Goal: Task Accomplishment & Management: Manage account settings

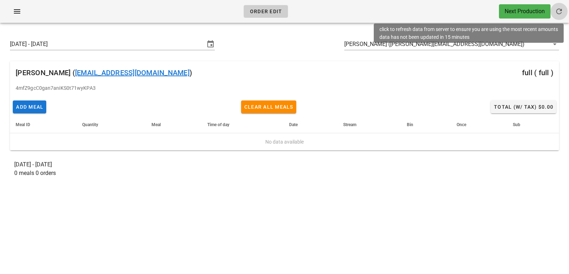
click at [554, 16] on button "button" at bounding box center [559, 11] width 17 height 17
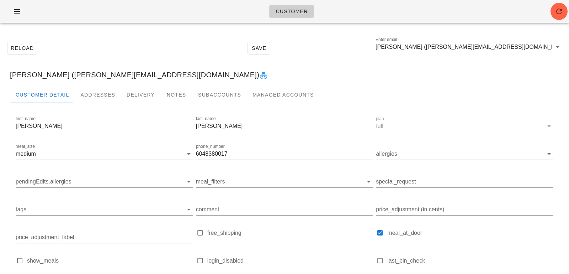
click at [521, 50] on input "[PERSON_NAME] ([PERSON_NAME][EMAIL_ADDRESS][DOMAIN_NAME])" at bounding box center [464, 46] width 176 height 11
paste input "[PERSON_NAME][DOMAIN_NAME][EMAIL_ADDRESS][DOMAIN_NAME]"
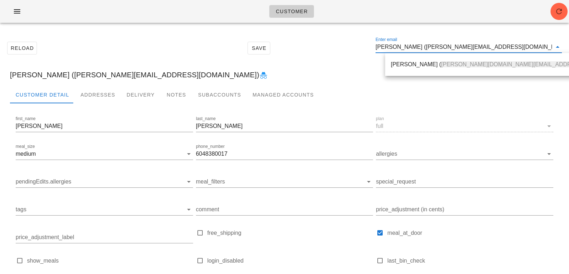
type input "[PERSON_NAME][DOMAIN_NAME][EMAIL_ADDRESS][DOMAIN_NAME]"
click at [441, 65] on span "[PERSON_NAME][DOMAIN_NAME][EMAIL_ADDRESS][DOMAIN_NAME]" at bounding box center [535, 64] width 189 height 6
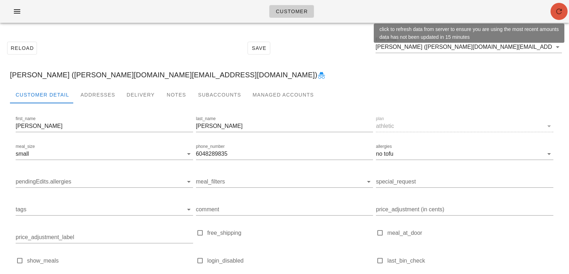
click at [559, 10] on icon "button" at bounding box center [559, 11] width 9 height 9
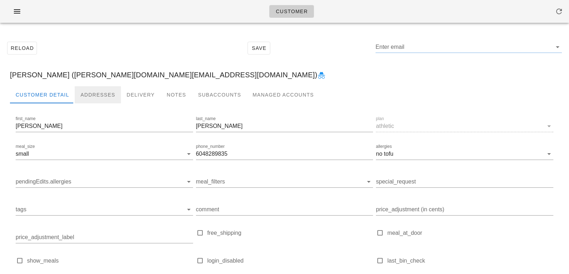
click at [93, 97] on div "Addresses" at bounding box center [98, 94] width 46 height 17
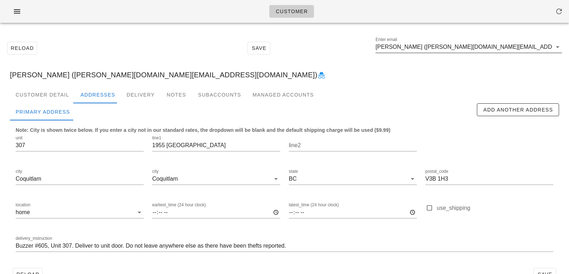
click at [481, 49] on input "Gina Cantu (cantu.gi@gmail.com)" at bounding box center [464, 46] width 176 height 11
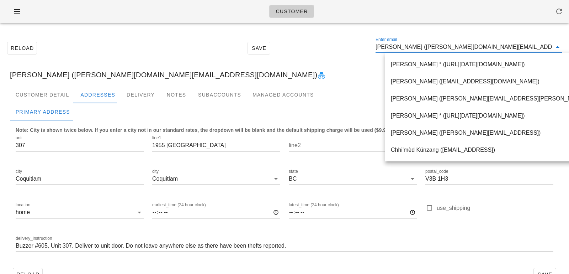
paste input "[EMAIL_ADDRESS][DOMAIN_NAME]"
type input "[EMAIL_ADDRESS][DOMAIN_NAME]"
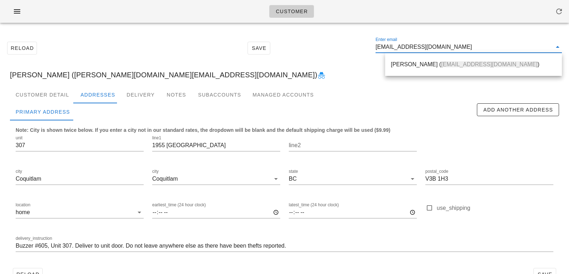
click at [428, 70] on div "Steven Bass ( sbass86@gmail.com )" at bounding box center [473, 64] width 165 height 15
click at [427, 70] on div "Customer Reload Save Enter email sbass86@gmail.com Gina Cantu (cantu.gi@gmail.c…" at bounding box center [284, 146] width 569 height 293
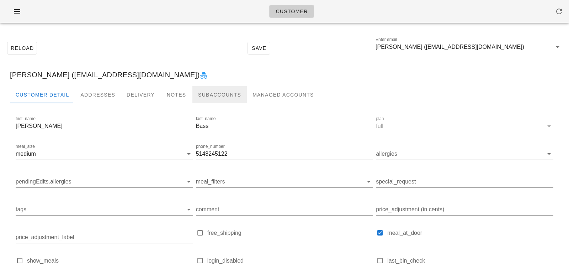
click at [224, 94] on div "Subaccounts" at bounding box center [220, 94] width 54 height 17
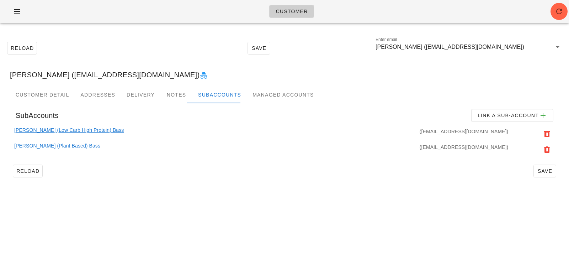
click at [456, 132] on div "(sbass86+2@gmail.com)" at bounding box center [317, 134] width 386 height 16
drag, startPoint x: 456, startPoint y: 149, endPoint x: 507, endPoint y: 147, distance: 50.6
click at [507, 147] on div "(sbass86+1@gmail.com)" at bounding box center [305, 150] width 410 height 16
copy div "sbass86+1@gmail.com"
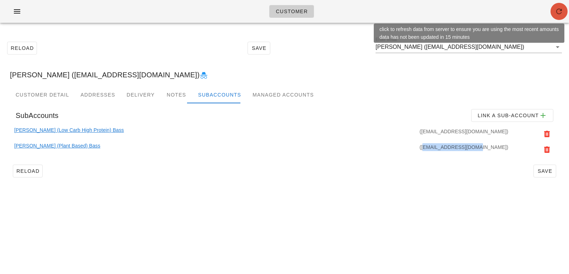
click at [560, 9] on icon "button" at bounding box center [559, 11] width 9 height 9
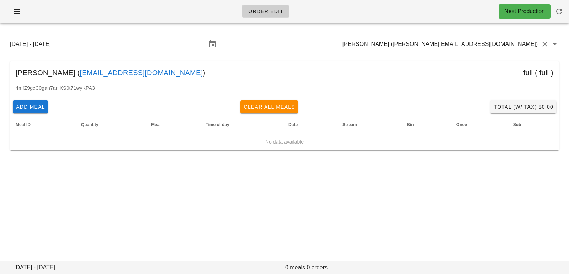
click at [484, 43] on input "[PERSON_NAME] ([PERSON_NAME][EMAIL_ADDRESS][DOMAIN_NAME])" at bounding box center [441, 43] width 197 height 11
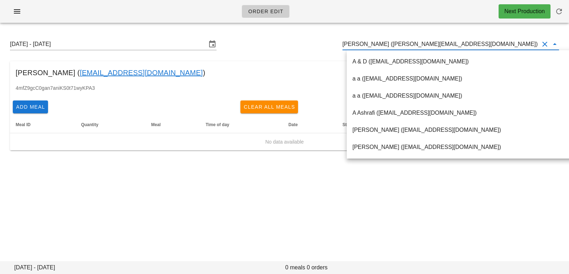
paste input "sbass86@gmail.com"
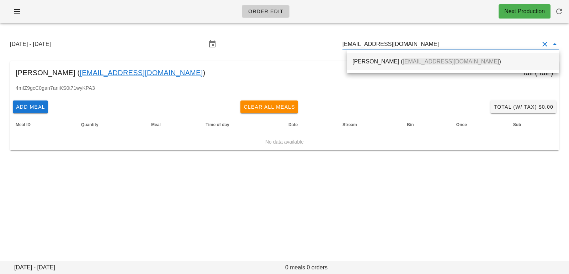
click at [426, 70] on div "Steven Bass ( sbass86@gmail.com )" at bounding box center [453, 61] width 212 height 17
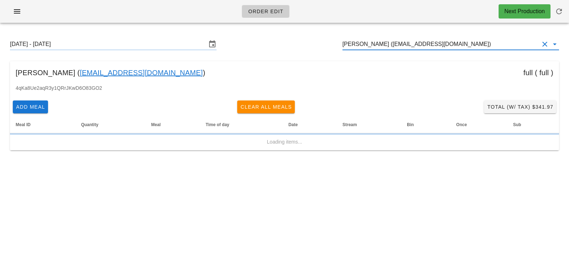
type input "Steven Bass (sbass86@gmail.com)"
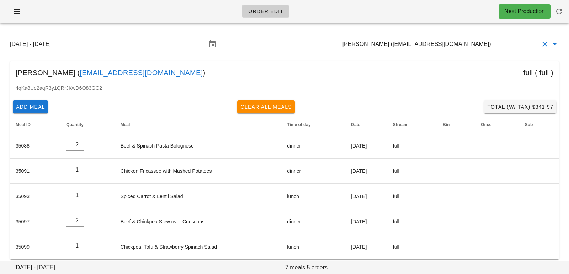
scroll to position [6, 0]
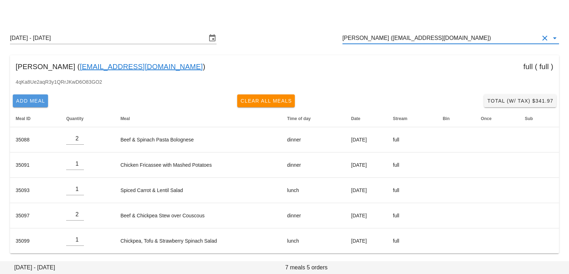
click at [38, 98] on span "Add Meal" at bounding box center [31, 101] width 30 height 6
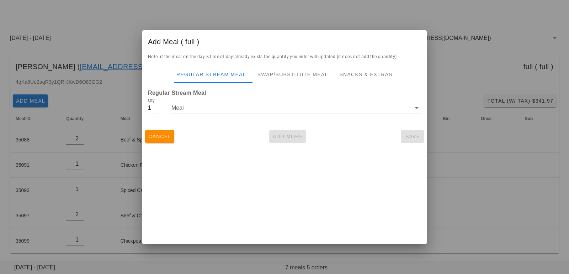
click at [237, 105] on input "Meal" at bounding box center [292, 107] width 240 height 11
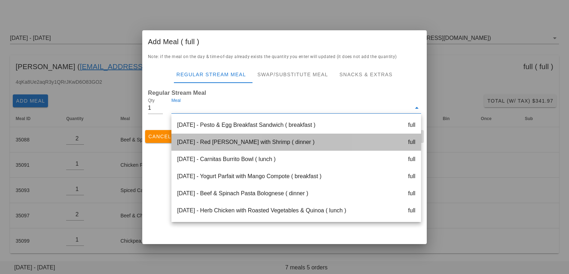
click at [225, 137] on div "Monday Aug 18 - Red Curry with Shrimp ( dinner ) full" at bounding box center [297, 141] width 250 height 17
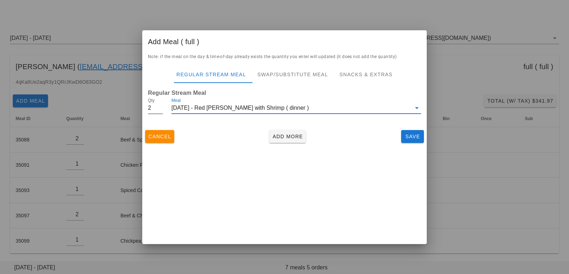
type input "2"
click at [161, 106] on input "2" at bounding box center [155, 107] width 15 height 11
click at [288, 136] on span "Add More" at bounding box center [287, 136] width 31 height 6
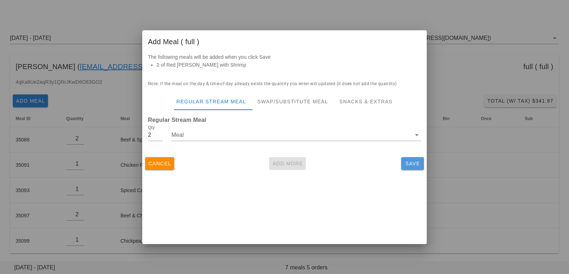
click at [411, 164] on span "Save" at bounding box center [412, 163] width 17 height 6
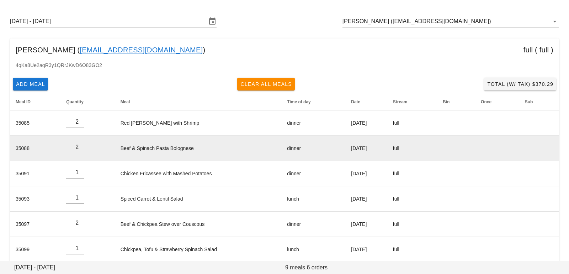
scroll to position [31, 0]
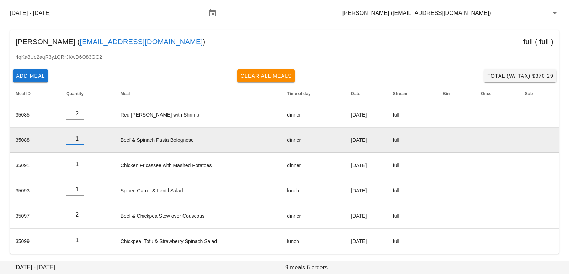
click at [78, 141] on input "1" at bounding box center [75, 138] width 18 height 11
type input "0"
click at [79, 141] on input "0" at bounding box center [75, 138] width 18 height 11
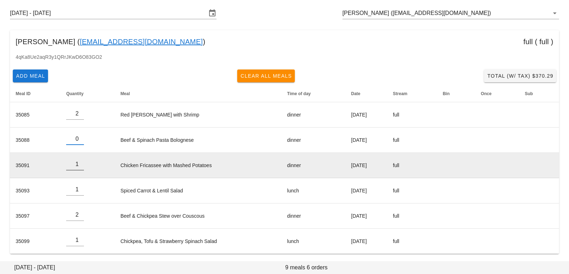
type input "0"
click at [79, 165] on input "0" at bounding box center [75, 163] width 18 height 11
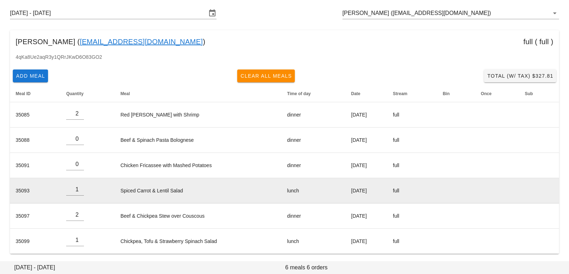
click at [132, 190] on td "Spiced Carrot & Lentil Salad" at bounding box center [198, 190] width 167 height 25
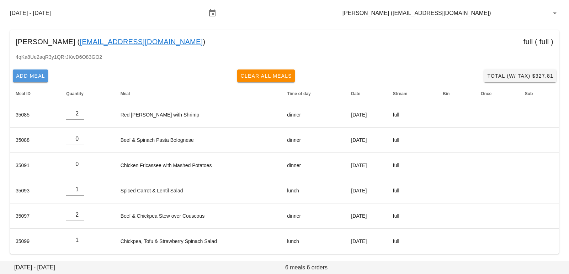
drag, startPoint x: 35, startPoint y: 75, endPoint x: 57, endPoint y: 37, distance: 43.8
click at [35, 75] on span "Add Meal" at bounding box center [31, 76] width 30 height 6
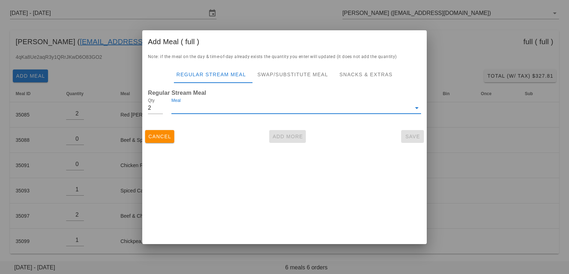
click at [190, 111] on input "Meal" at bounding box center [292, 107] width 240 height 11
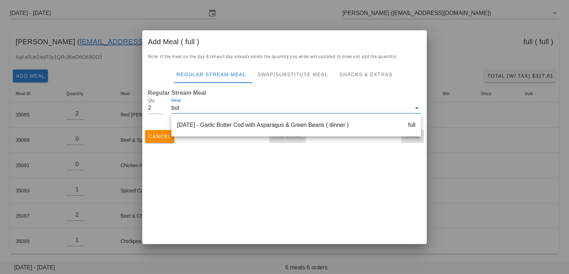
type input "butt"
click at [219, 126] on div "Thursday Aug 21 - Garlic Butter Cod with Asparagus & Green Beans ( dinner ) full" at bounding box center [297, 124] width 250 height 17
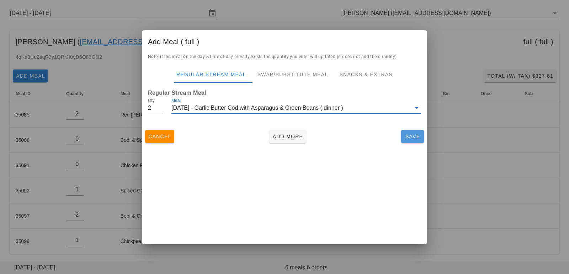
click at [419, 137] on span "Save" at bounding box center [412, 136] width 17 height 6
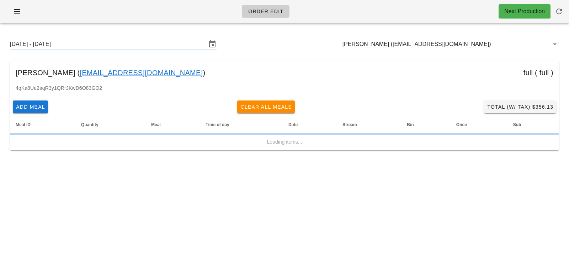
scroll to position [0, 0]
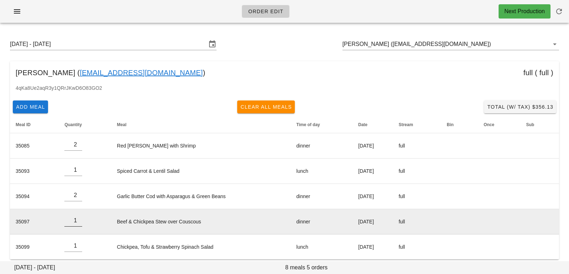
click at [78, 223] on input "1" at bounding box center [73, 220] width 18 height 11
type input "0"
click at [78, 223] on input "0" at bounding box center [73, 220] width 18 height 11
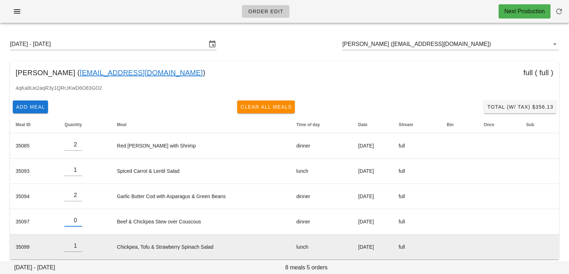
click at [150, 236] on td "Chickpea, Tofu & Strawberry Spinach Salad" at bounding box center [201, 246] width 180 height 25
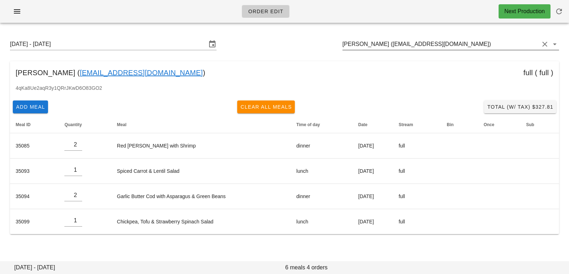
click at [443, 47] on input "[PERSON_NAME] ([EMAIL_ADDRESS][DOMAIN_NAME])" at bounding box center [441, 43] width 197 height 11
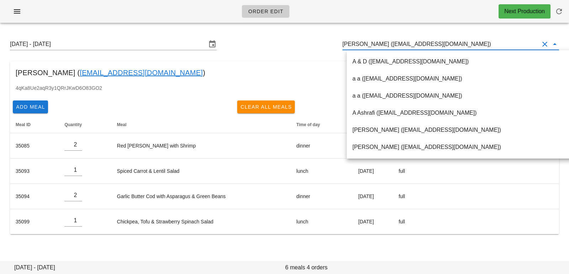
paste input "[EMAIL_ADDRESS][DOMAIN_NAME]"
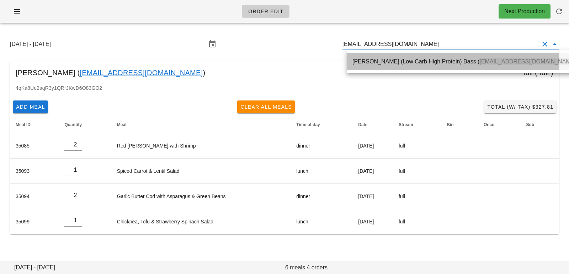
click at [416, 64] on div "[PERSON_NAME] (Low Carb High Protein) Bass ( [EMAIL_ADDRESS][DOMAIN_NAME] )" at bounding box center [466, 61] width 226 height 7
type input "[PERSON_NAME] (Low Carb High Protein) Bass ([EMAIL_ADDRESS][DOMAIN_NAME])"
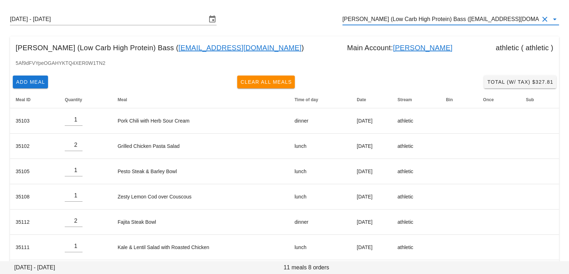
scroll to position [29, 0]
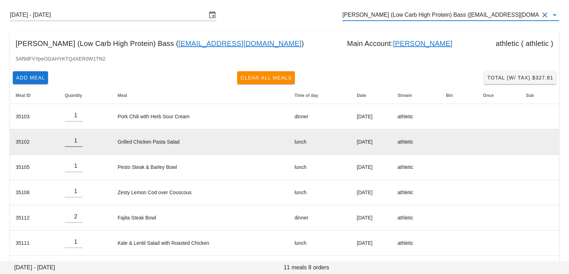
type input "1"
click at [78, 143] on input "1" at bounding box center [74, 140] width 18 height 11
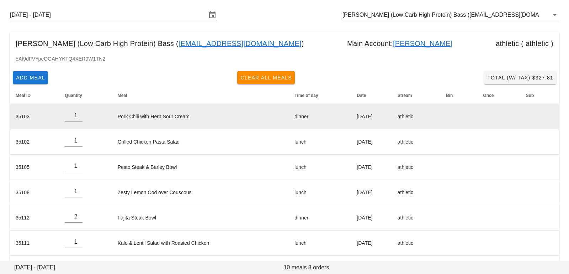
click at [119, 114] on td "Pork Chili with Herb Sour Cream" at bounding box center [200, 116] width 177 height 25
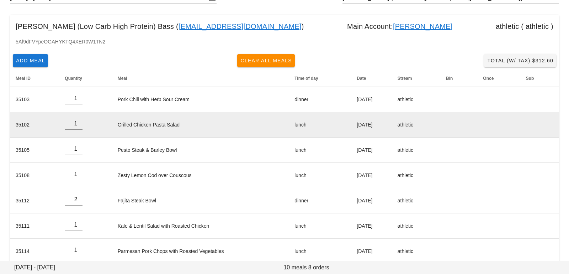
scroll to position [51, 0]
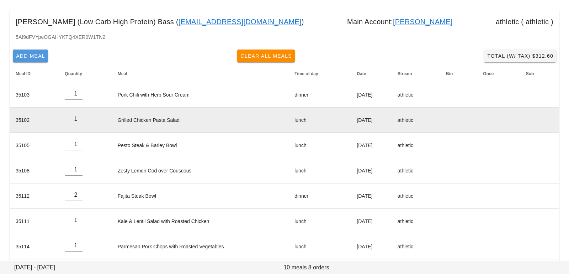
drag, startPoint x: 44, startPoint y: 56, endPoint x: 187, endPoint y: 119, distance: 156.4
click at [44, 56] on span "Add Meal" at bounding box center [31, 56] width 30 height 6
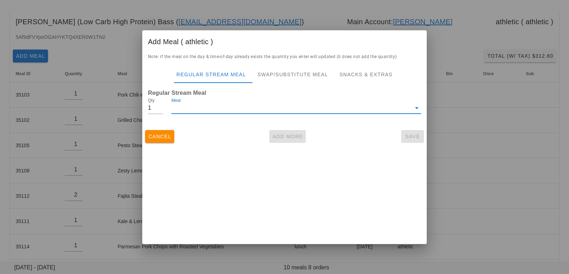
click at [208, 109] on input "Meal" at bounding box center [292, 107] width 240 height 11
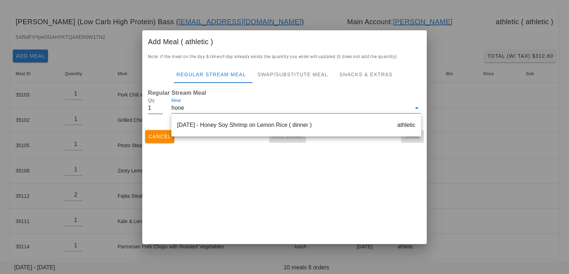
type input "hone"
type input "2"
click at [161, 107] on input "2" at bounding box center [155, 107] width 15 height 11
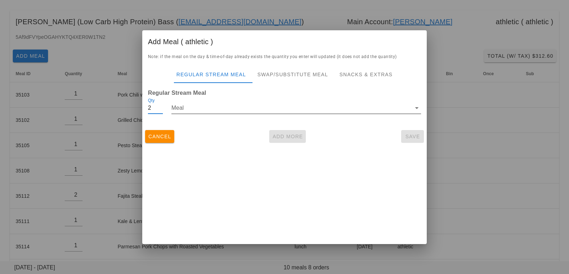
click at [196, 111] on input "Meal" at bounding box center [292, 107] width 240 height 11
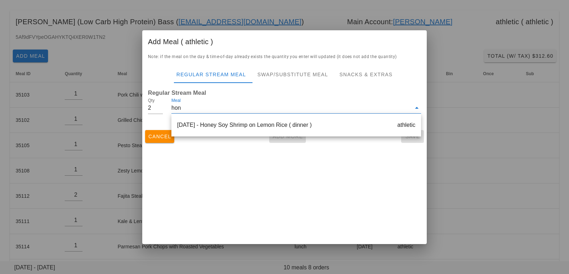
type input "hone"
click at [222, 125] on div "Tuesday Aug 19 - Honey Soy Shrimp on Lemon Rice ( dinner ) athletic" at bounding box center [297, 124] width 250 height 17
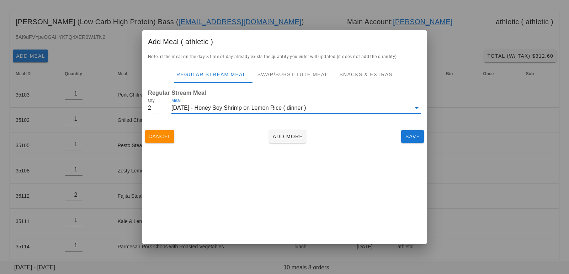
click at [256, 138] on div "Cancel Add More Save" at bounding box center [284, 136] width 285 height 19
click at [412, 136] on span "Save" at bounding box center [412, 136] width 17 height 6
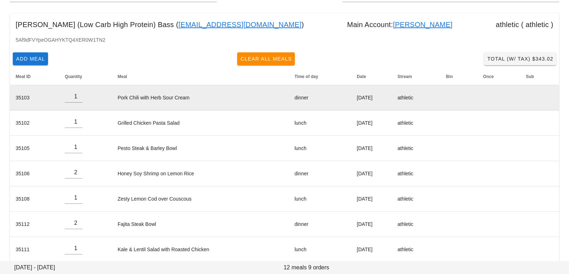
scroll to position [54, 0]
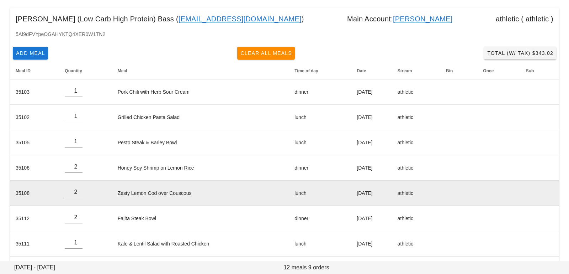
type input "2"
click at [77, 189] on input "2" at bounding box center [74, 191] width 18 height 11
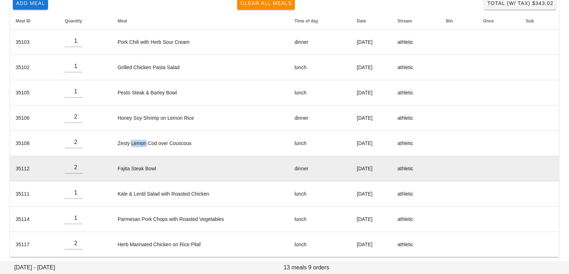
scroll to position [106, 0]
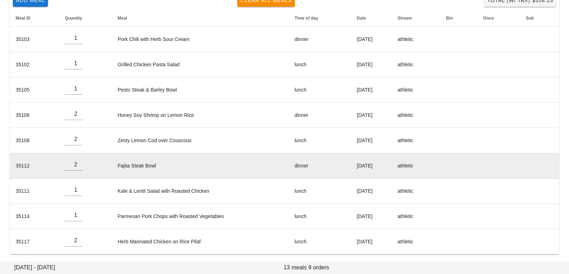
click at [137, 163] on td "Fajita Steak Bowl" at bounding box center [200, 165] width 177 height 25
click at [79, 165] on input "1" at bounding box center [74, 164] width 18 height 11
type input "0"
click at [79, 165] on input "0" at bounding box center [74, 164] width 18 height 11
click at [144, 162] on td "Fajita Steak Bowl" at bounding box center [200, 165] width 177 height 25
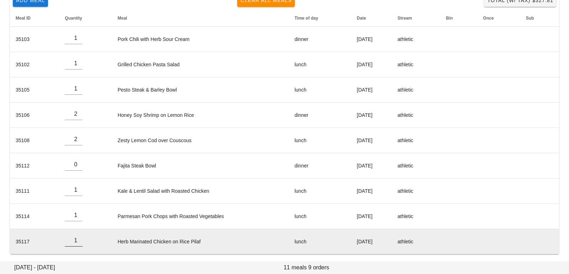
click at [78, 241] on input "1" at bounding box center [74, 239] width 18 height 11
type input "0"
click at [78, 241] on input "0" at bounding box center [74, 239] width 18 height 11
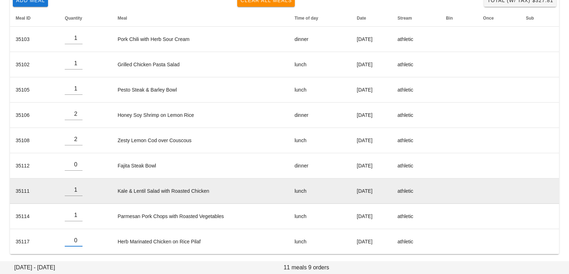
scroll to position [0, 0]
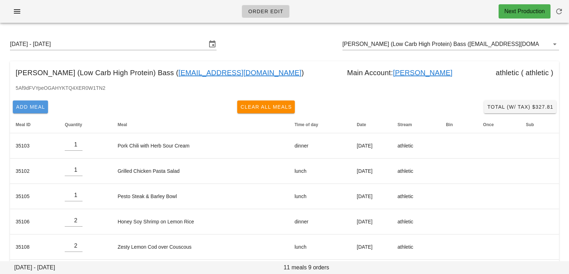
click at [42, 106] on span "Add Meal" at bounding box center [31, 107] width 30 height 6
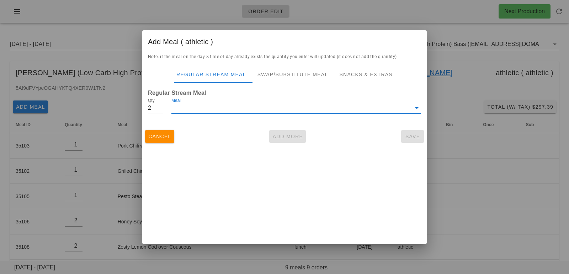
click at [189, 106] on input "Meal" at bounding box center [292, 107] width 240 height 11
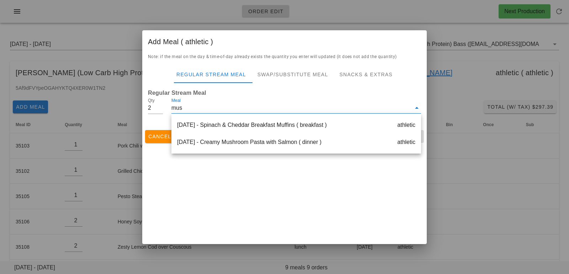
type input "mush"
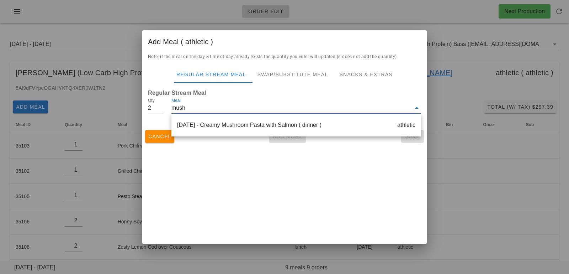
click at [211, 122] on div "Saturday Aug 23 - Creamy Mushroom Pasta with Salmon ( dinner ) athletic" at bounding box center [297, 124] width 250 height 17
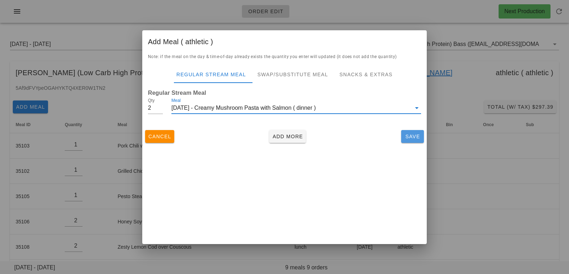
click at [413, 138] on span "Save" at bounding box center [412, 136] width 17 height 6
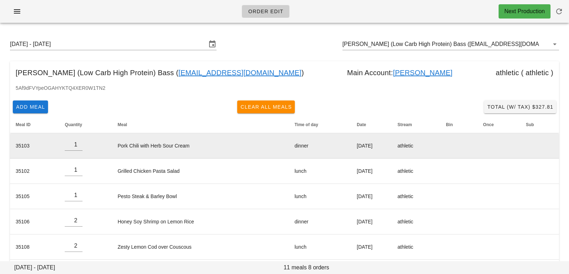
scroll to position [81, 0]
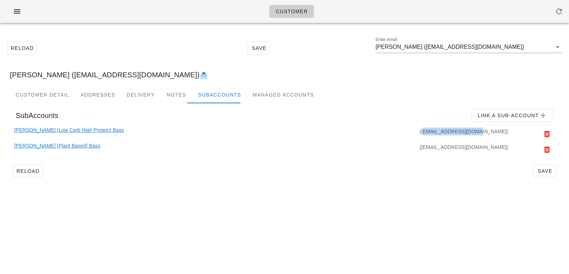
drag, startPoint x: 457, startPoint y: 131, endPoint x: 506, endPoint y: 131, distance: 49.5
click at [506, 131] on div "([EMAIL_ADDRESS][DOMAIN_NAME])" at bounding box center [317, 134] width 386 height 16
copy div "[EMAIL_ADDRESS][DOMAIN_NAME]"
drag, startPoint x: 456, startPoint y: 147, endPoint x: 506, endPoint y: 146, distance: 50.5
click at [506, 146] on div "(sbass86+1@gmail.com)" at bounding box center [305, 150] width 410 height 16
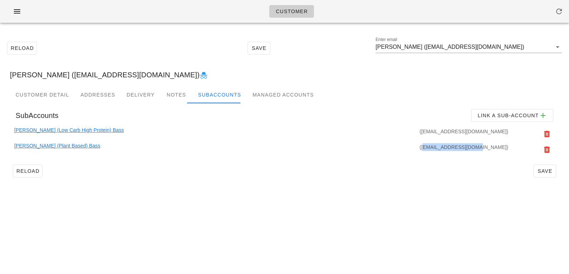
copy div "[EMAIL_ADDRESS][DOMAIN_NAME]"
click at [208, 142] on div "(sbass86+1@gmail.com)" at bounding box center [305, 150] width 410 height 16
click at [556, 13] on icon "button" at bounding box center [559, 11] width 9 height 9
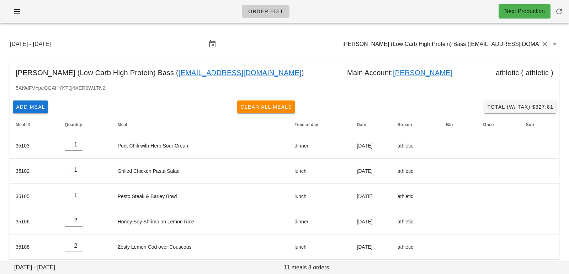
click at [518, 40] on input "Steven (Low Carb High Protein) Bass (sbass86+2@gmail.com)" at bounding box center [441, 43] width 197 height 11
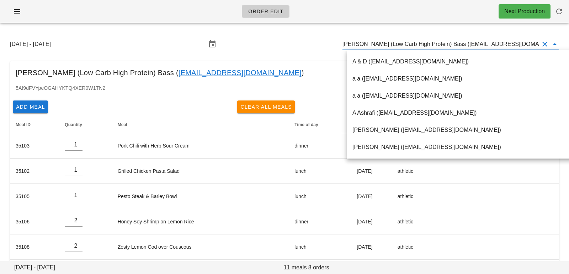
drag, startPoint x: 515, startPoint y: 48, endPoint x: 342, endPoint y: 25, distance: 174.8
click at [343, 26] on div "Order Edit Next Production Sunday August 17 - Saturday August 23 Steven (Low Ca…" at bounding box center [284, 178] width 569 height 356
paste input "sbass86+1@gmail.com"
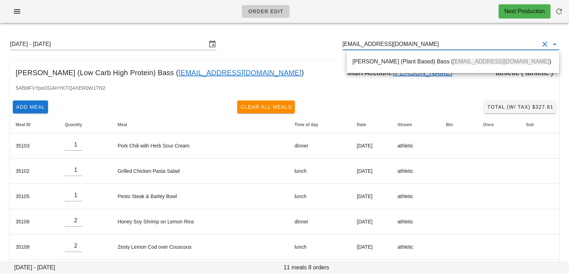
drag, startPoint x: 357, startPoint y: 61, endPoint x: 196, endPoint y: 238, distance: 238.8
click at [357, 61] on div "Steven (Plant Based) Bass ( sbass86+1@gmail.com )" at bounding box center [453, 61] width 201 height 7
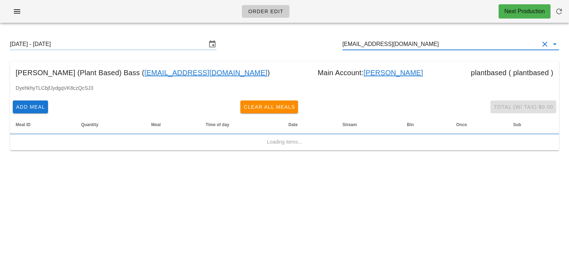
type input "Steven (Plant Based) Bass (sbass86+1@gmail.com)"
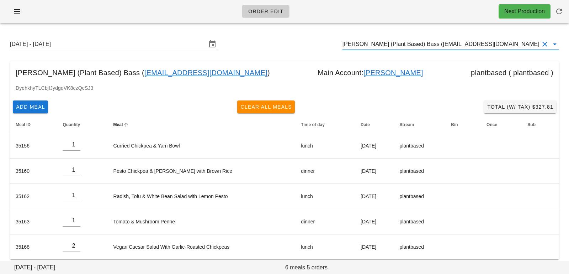
scroll to position [6, 0]
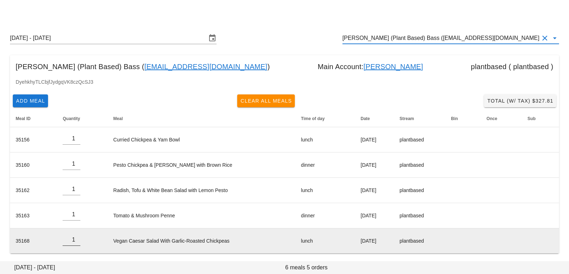
type input "1"
click at [76, 239] on input "1" at bounding box center [72, 239] width 18 height 11
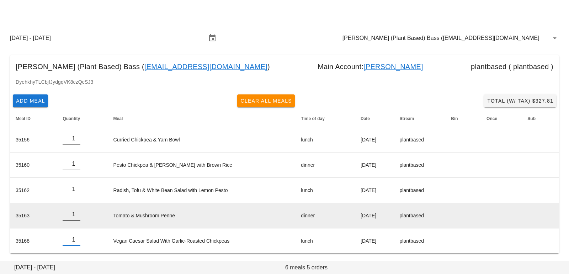
type input "0"
click at [76, 215] on input "0" at bounding box center [72, 214] width 18 height 11
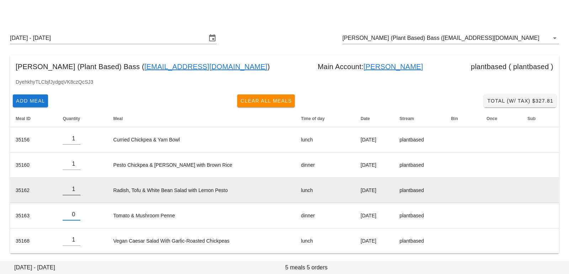
type input "0"
click at [76, 189] on input "0" at bounding box center [72, 188] width 18 height 11
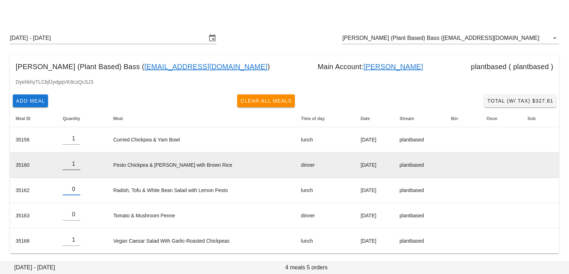
type input "0"
click at [78, 166] on input "0" at bounding box center [72, 163] width 18 height 11
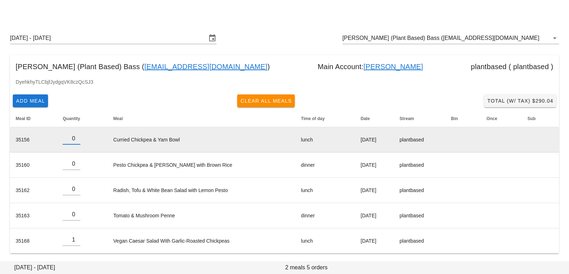
type input "0"
click at [76, 141] on input "0" at bounding box center [72, 138] width 18 height 11
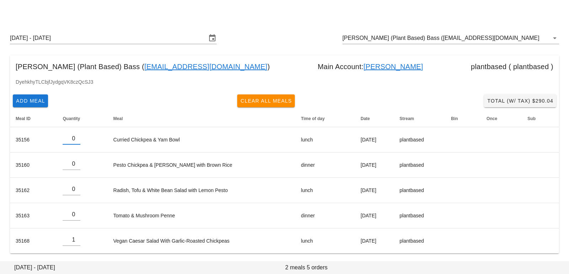
click at [106, 94] on div "Add Meal Clear All Meals Total (w/ Tax) $290.04" at bounding box center [284, 100] width 549 height 19
click at [39, 99] on span "Add Meal" at bounding box center [31, 101] width 30 height 6
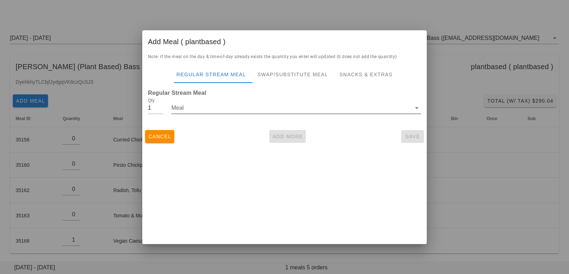
click at [196, 108] on input "Meal" at bounding box center [292, 107] width 240 height 11
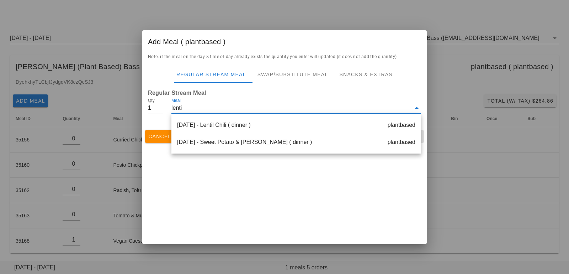
type input "lentil"
click at [225, 123] on div "Monday Aug 18 - Lentil Chili ( dinner ) plantbased" at bounding box center [297, 124] width 250 height 17
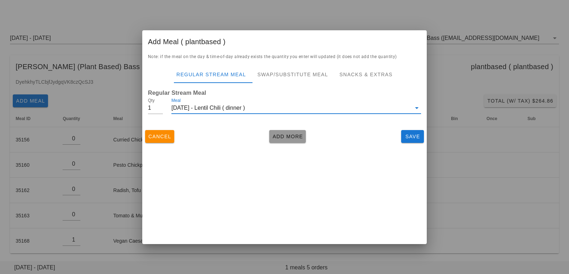
click at [281, 132] on button "Add More" at bounding box center [287, 136] width 37 height 13
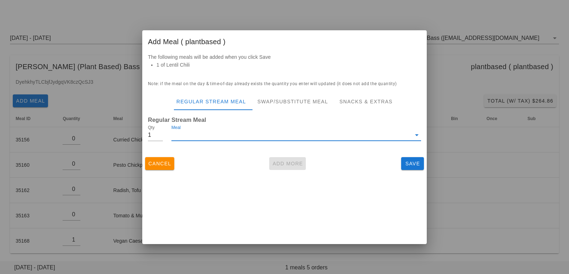
click at [180, 132] on input "Meal" at bounding box center [292, 134] width 240 height 11
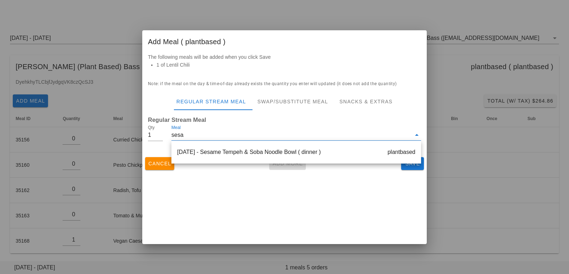
type input "sesam"
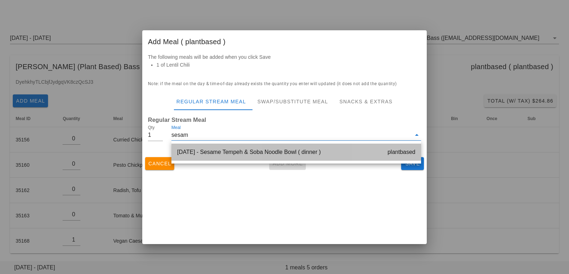
click at [253, 151] on div "Thursday Aug 21 - Sesame Tempeh & Soba Noodle Bowl ( dinner ) plantbased" at bounding box center [297, 151] width 250 height 17
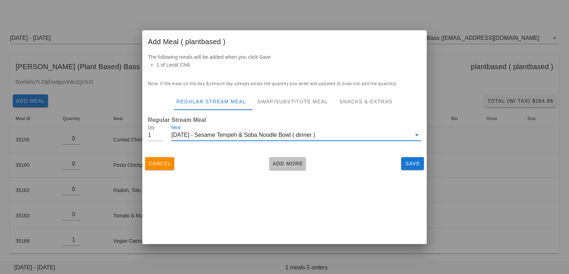
click at [291, 163] on span "Add More" at bounding box center [287, 163] width 31 height 6
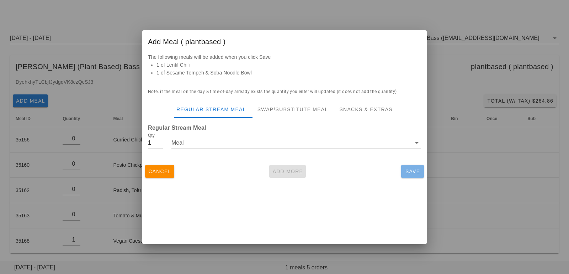
click at [406, 171] on span "Save" at bounding box center [412, 171] width 17 height 6
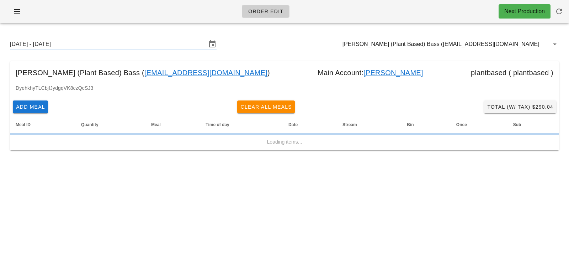
scroll to position [0, 0]
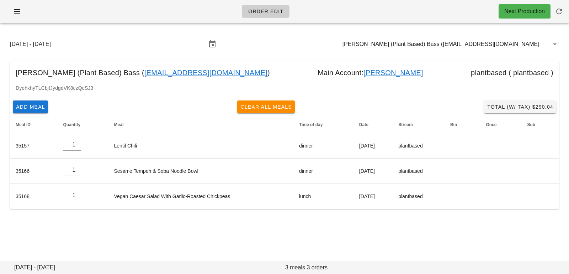
click at [364, 71] on link "Steven Bass" at bounding box center [394, 72] width 60 height 11
type input "[PERSON_NAME] ([EMAIL_ADDRESS][DOMAIN_NAME])"
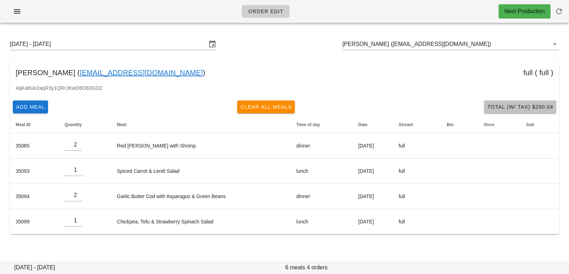
click at [516, 106] on span "Total (w/ Tax) $290.04" at bounding box center [520, 107] width 67 height 6
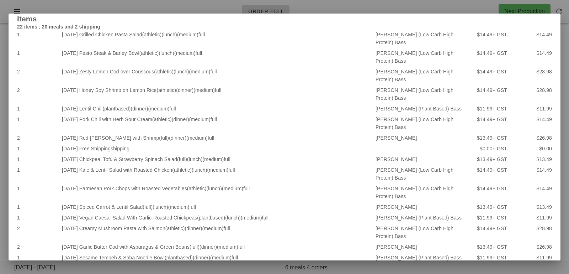
scroll to position [19, 0]
drag, startPoint x: 137, startPoint y: 11, endPoint x: 147, endPoint y: 10, distance: 10.0
click at [137, 11] on div at bounding box center [284, 137] width 569 height 274
click at [147, 10] on div "Order Edit Next Production" at bounding box center [284, 11] width 569 height 23
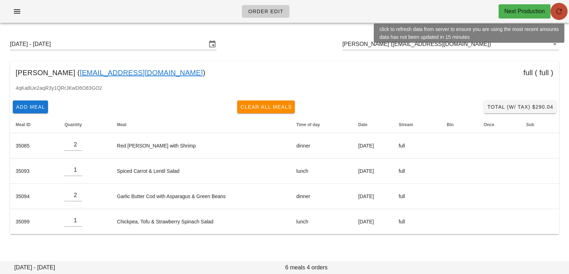
click at [554, 12] on span "button" at bounding box center [559, 11] width 17 height 9
